Goal: Information Seeking & Learning: Learn about a topic

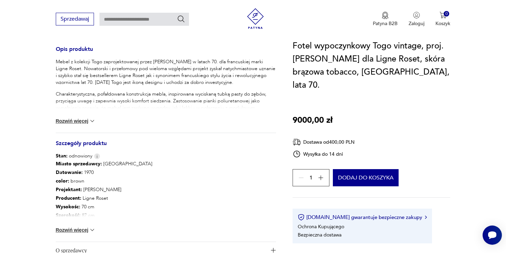
scroll to position [315, 0]
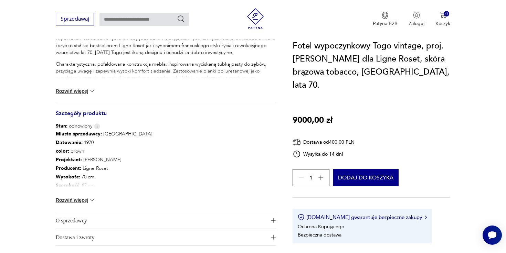
click at [88, 197] on button "Rozwiń więcej" at bounding box center [76, 200] width 40 height 7
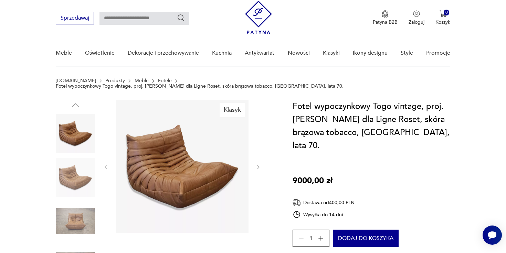
scroll to position [0, 0]
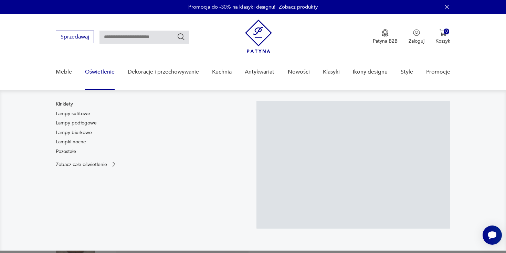
click at [100, 72] on link "Oświetlenie" at bounding box center [100, 72] width 30 height 26
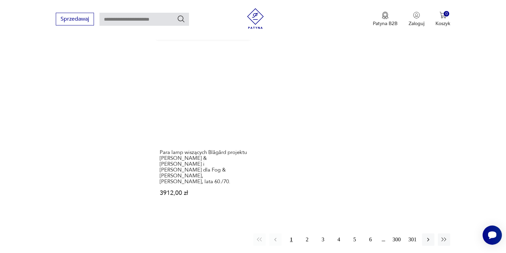
scroll to position [999, 0]
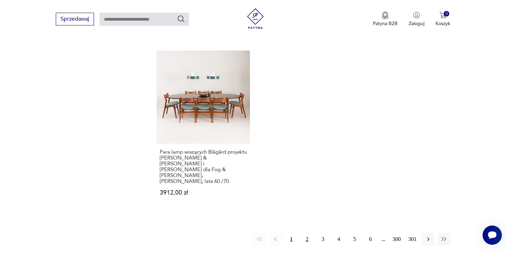
click at [307, 233] on button "2" at bounding box center [307, 239] width 12 height 12
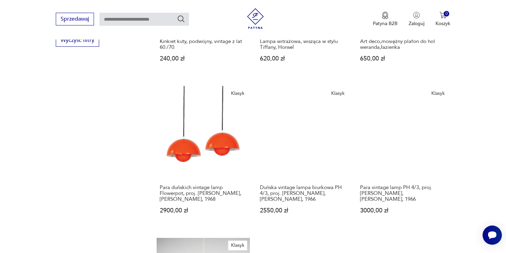
scroll to position [824, 0]
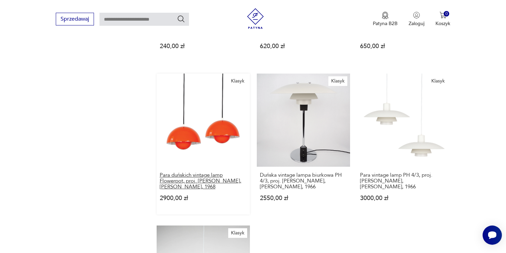
click at [220, 172] on h3 "Para duńskich vintage lamp Flowerpot, proj. [PERSON_NAME], [PERSON_NAME], 1968" at bounding box center [203, 181] width 87 height 18
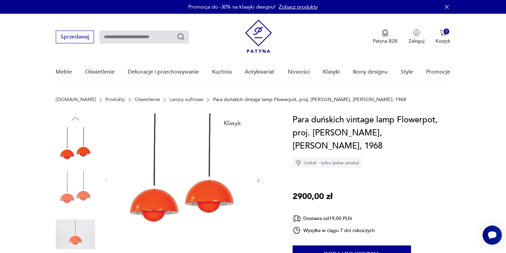
click at [258, 181] on icon "button" at bounding box center [259, 181] width 6 height 6
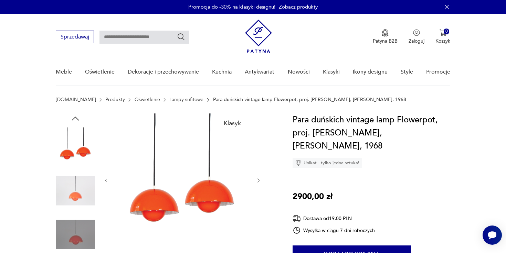
click at [258, 181] on icon "button" at bounding box center [259, 181] width 6 height 6
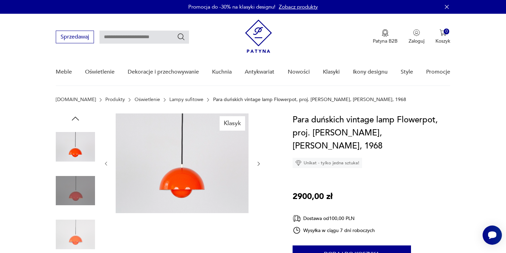
click at [258, 163] on icon "button" at bounding box center [259, 164] width 6 height 6
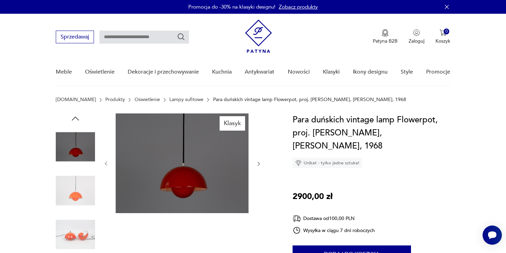
click at [258, 163] on icon "button" at bounding box center [259, 164] width 6 height 6
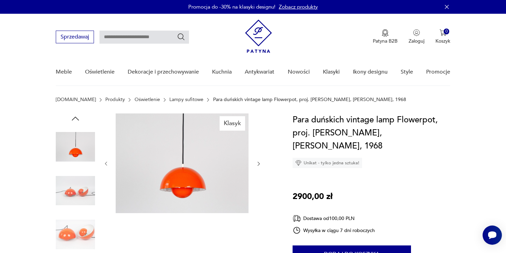
click at [258, 163] on icon "button" at bounding box center [259, 164] width 6 height 6
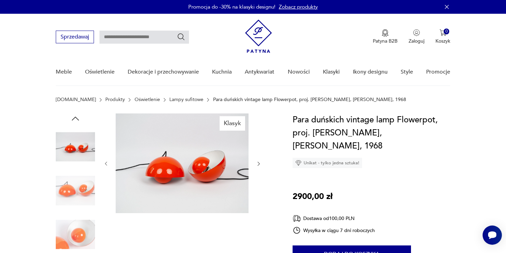
click at [258, 163] on icon "button" at bounding box center [259, 164] width 6 height 6
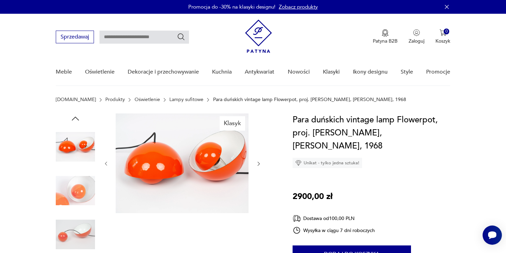
click at [258, 163] on icon "button" at bounding box center [259, 164] width 6 height 6
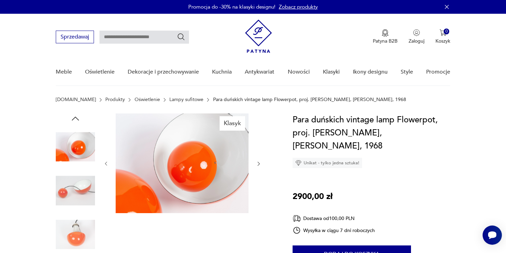
click at [258, 163] on icon "button" at bounding box center [259, 164] width 6 height 6
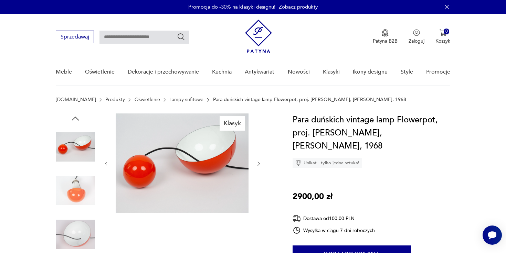
click at [258, 163] on icon "button" at bounding box center [259, 164] width 6 height 6
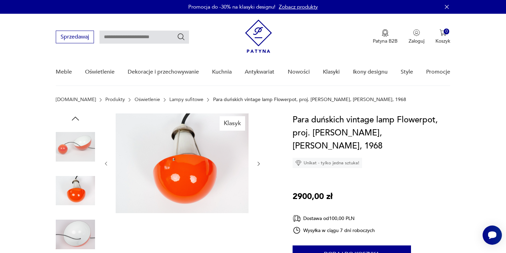
click at [258, 163] on icon "button" at bounding box center [259, 164] width 6 height 6
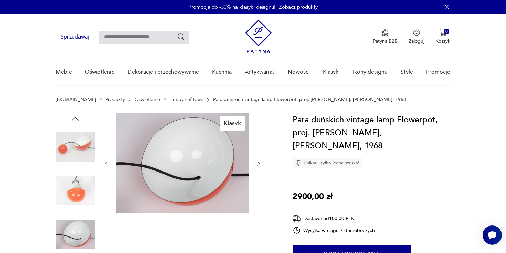
click at [258, 163] on icon "button" at bounding box center [259, 164] width 6 height 6
